Goal: Find specific page/section: Find specific page/section

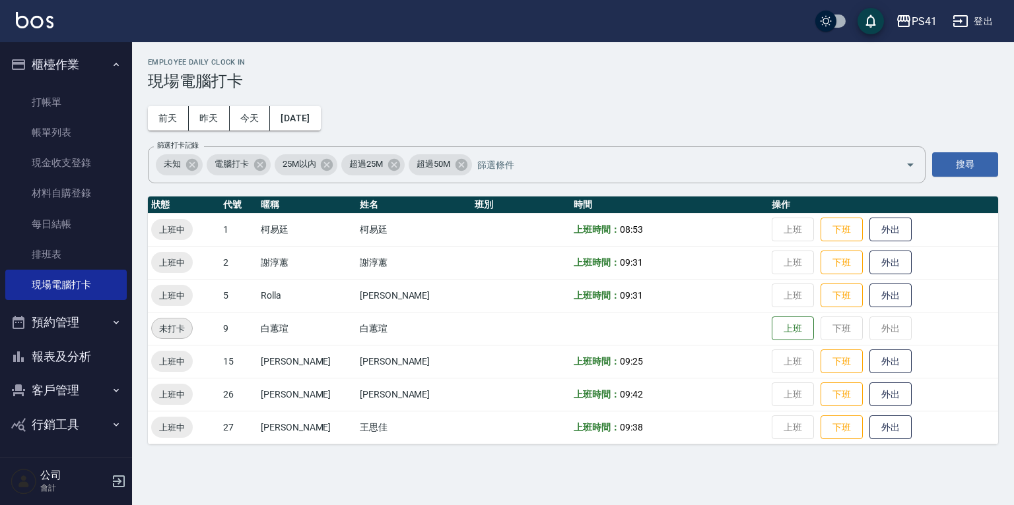
click at [58, 388] on button "客戶管理" at bounding box center [65, 391] width 121 height 34
click at [63, 425] on link "客戶列表" at bounding box center [65, 428] width 121 height 30
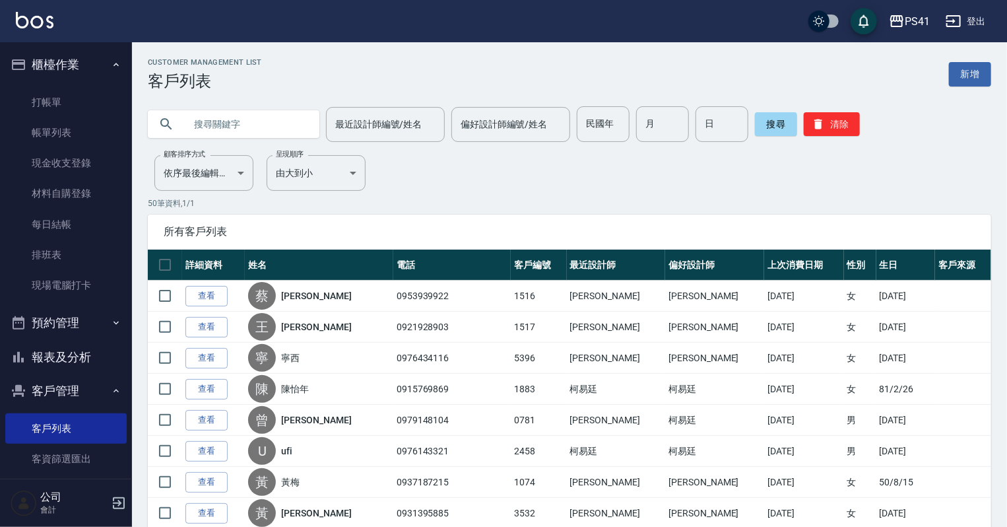
click at [253, 122] on input "text" at bounding box center [247, 124] width 124 height 36
type input "0915387288"
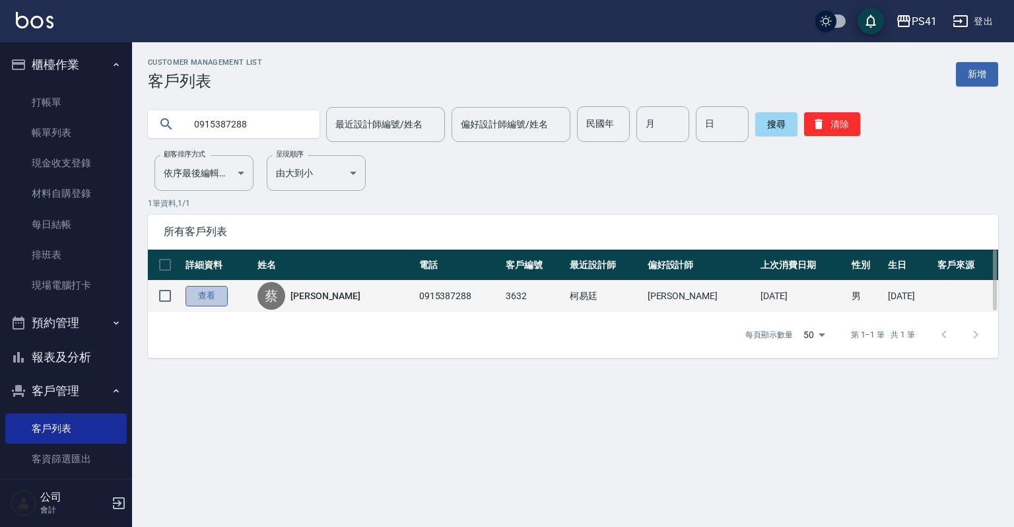
click at [222, 299] on link "查看" at bounding box center [206, 296] width 42 height 20
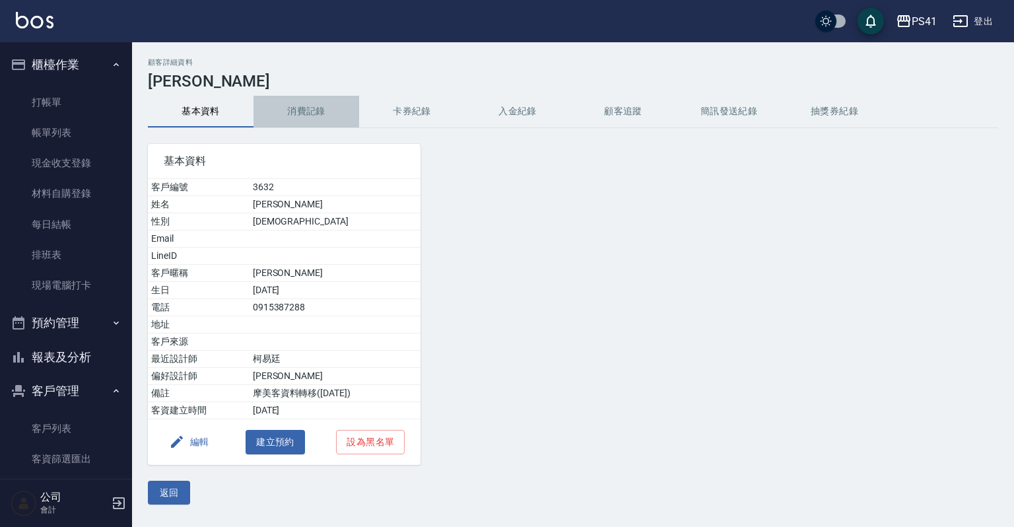
click at [305, 109] on button "消費記錄" at bounding box center [306, 112] width 106 height 32
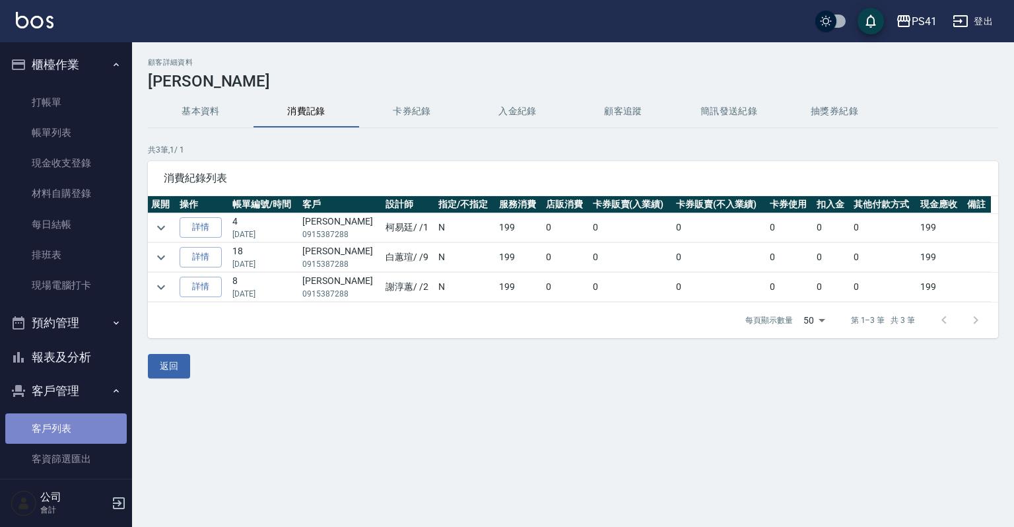
click at [71, 425] on link "客戶列表" at bounding box center [65, 428] width 121 height 30
